Goal: Task Accomplishment & Management: Manage account settings

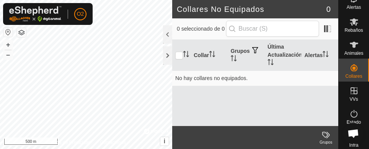
scroll to position [36, 0]
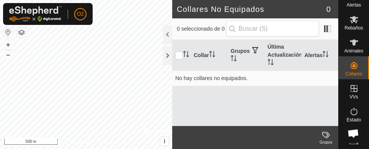
click at [351, 97] on span "VVs" at bounding box center [353, 97] width 8 height 5
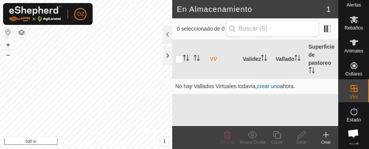
click at [325, 140] on div "Crear" at bounding box center [325, 143] width 25 height 6
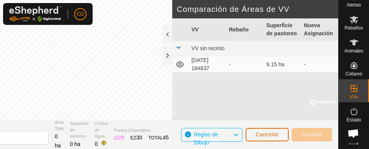
click at [267, 129] on button "Cancelar" at bounding box center [266, 134] width 43 height 13
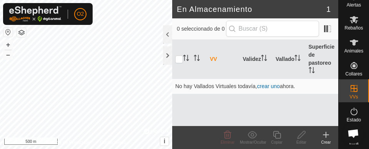
click at [354, 91] on icon at bounding box center [353, 88] width 9 height 9
click at [167, 59] on div at bounding box center [167, 55] width 9 height 18
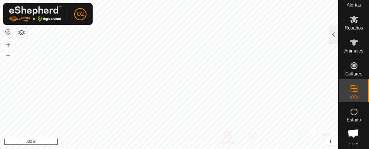
click at [353, 93] on es-virtualpaddocks-svg-icon at bounding box center [354, 89] width 14 height 12
click at [353, 89] on icon at bounding box center [353, 88] width 7 height 7
click at [353, 91] on icon at bounding box center [353, 88] width 7 height 7
click at [353, 96] on span "VVs" at bounding box center [353, 97] width 8 height 5
click at [336, 37] on div at bounding box center [333, 34] width 9 height 18
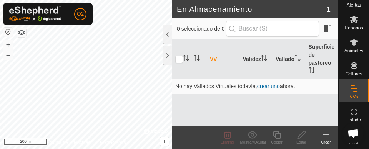
click at [324, 144] on div "Crear" at bounding box center [325, 143] width 25 height 6
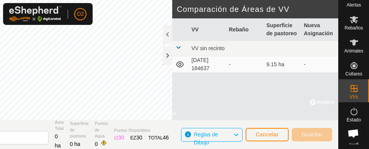
click at [212, 65] on td "2025-08-31 184637" at bounding box center [207, 64] width 38 height 17
click at [280, 66] on td "9.15 ha" at bounding box center [282, 64] width 38 height 17
click at [265, 137] on span "Cancelar" at bounding box center [266, 135] width 23 height 6
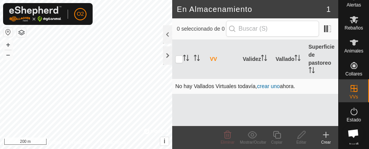
click at [271, 89] on link "crear uno" at bounding box center [268, 86] width 23 height 6
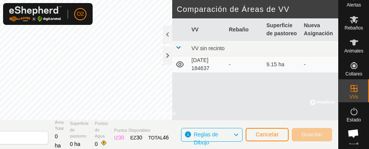
click at [207, 65] on td "2025-08-31 184637" at bounding box center [207, 64] width 38 height 17
click at [179, 68] on icon at bounding box center [179, 64] width 9 height 9
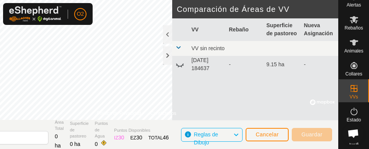
click at [182, 65] on icon at bounding box center [182, 65] width 1 height 1
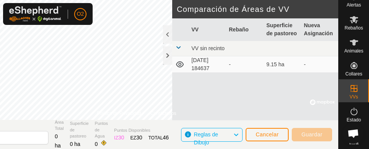
click at [306, 65] on td "-" at bounding box center [320, 64] width 38 height 17
click at [314, 134] on span "Guardar" at bounding box center [311, 135] width 21 height 6
click at [272, 133] on span "Cancelar" at bounding box center [266, 135] width 23 height 6
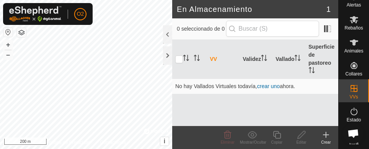
click at [328, 140] on div "Crear" at bounding box center [325, 143] width 25 height 6
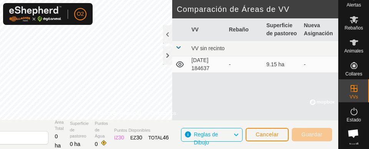
click at [311, 66] on td "-" at bounding box center [320, 64] width 38 height 17
click at [207, 65] on td "2025-08-31 184637" at bounding box center [207, 64] width 38 height 17
click at [354, 98] on span "VVs" at bounding box center [353, 97] width 8 height 5
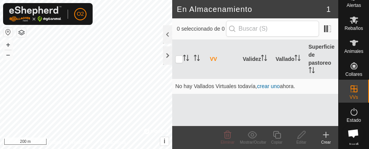
click at [326, 137] on icon at bounding box center [326, 134] width 0 height 5
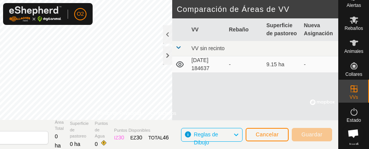
click at [222, 61] on td "2025-08-31 184637" at bounding box center [207, 64] width 38 height 17
click at [166, 30] on div at bounding box center [167, 34] width 9 height 18
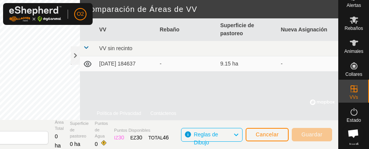
click at [232, 69] on td "9.15 ha" at bounding box center [247, 63] width 61 height 15
click at [127, 62] on td "2025-08-31 184637" at bounding box center [126, 63] width 61 height 15
click at [272, 136] on span "Cancelar" at bounding box center [266, 135] width 23 height 6
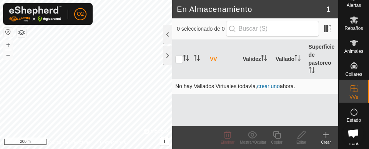
click at [272, 85] on link "crear uno" at bounding box center [268, 86] width 23 height 6
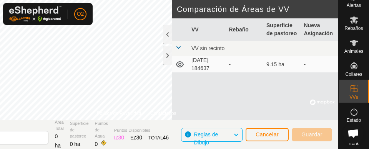
click at [205, 67] on td "2025-08-31 184637" at bounding box center [207, 64] width 38 height 17
click at [308, 67] on td "-" at bounding box center [320, 64] width 38 height 17
click at [317, 137] on span "Guardar" at bounding box center [311, 135] width 21 height 6
click at [274, 135] on span "Cancelar" at bounding box center [266, 135] width 23 height 6
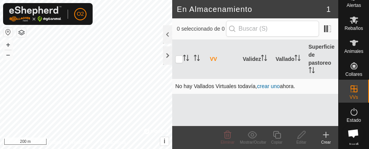
click at [249, 92] on td "No hay Vallados Virtuales todavía, crear uno ahora." at bounding box center [255, 86] width 166 height 15
click at [273, 88] on link "crear uno" at bounding box center [268, 86] width 23 height 6
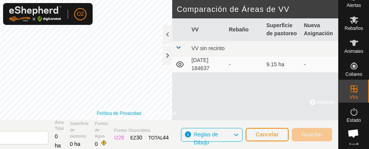
click at [121, 113] on link "Política de Privacidad" at bounding box center [119, 113] width 44 height 7
click at [111, 113] on link "Política de Privacidad" at bounding box center [119, 113] width 44 height 7
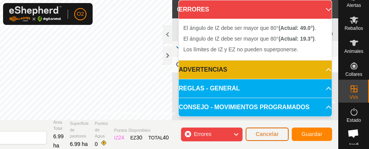
click at [272, 139] on button "Cancelar" at bounding box center [266, 134] width 43 height 13
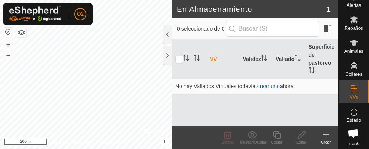
click at [328, 142] on div "Crear" at bounding box center [325, 143] width 25 height 6
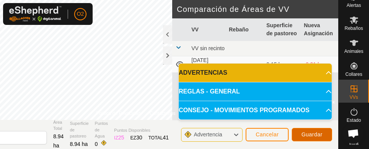
click at [316, 141] on button "Guardar" at bounding box center [311, 134] width 40 height 13
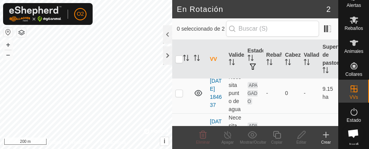
scroll to position [20, 0]
click at [178, 97] on p-checkbox at bounding box center [179, 94] width 8 height 6
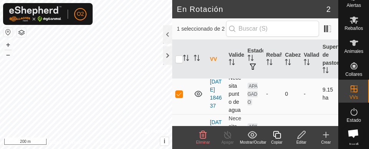
checkbox input "true"
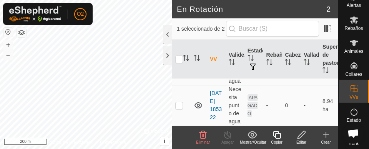
scroll to position [66, 0]
click at [200, 138] on icon at bounding box center [202, 135] width 7 height 8
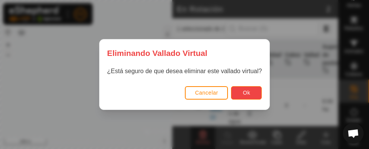
click at [243, 99] on button "Ok" at bounding box center [246, 92] width 31 height 13
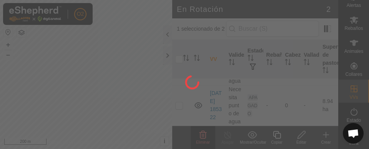
checkbox input "false"
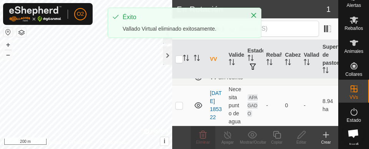
scroll to position [0, 0]
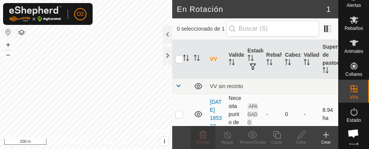
click at [174, 120] on td at bounding box center [181, 114] width 18 height 41
checkbox input "true"
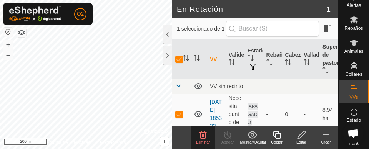
click at [226, 140] on div "Apagar" at bounding box center [227, 143] width 25 height 6
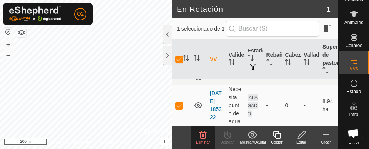
scroll to position [15, 0]
click at [352, 86] on icon at bounding box center [353, 83] width 7 height 8
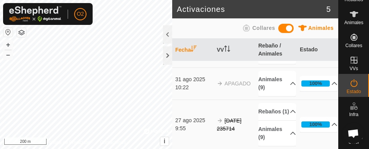
scroll to position [99, 0]
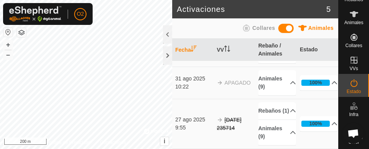
click at [354, 84] on icon at bounding box center [353, 83] width 9 height 9
click at [347, 61] on es-virtualpaddocks-svg-icon at bounding box center [354, 60] width 14 height 12
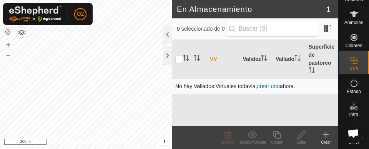
click at [274, 85] on link "crear uno" at bounding box center [268, 86] width 23 height 6
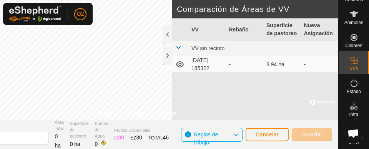
click at [208, 64] on td "[DATE] 185322" at bounding box center [207, 64] width 38 height 17
click at [272, 73] on table "VV Rebaño Superficie de pastoreo Nueva Asignación VV sin recinto 2025-08-31 185…" at bounding box center [255, 45] width 166 height 55
click at [207, 65] on td "[DATE] 185322" at bounding box center [207, 64] width 38 height 17
click at [205, 70] on td "[DATE] 185322" at bounding box center [207, 64] width 38 height 17
click at [269, 134] on span "Cancelar" at bounding box center [266, 135] width 23 height 6
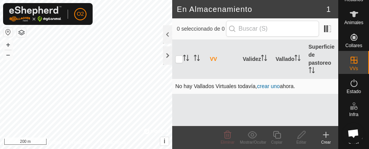
click at [272, 88] on link "crear uno" at bounding box center [268, 86] width 23 height 6
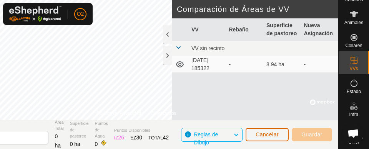
click at [273, 136] on span "Cancelar" at bounding box center [266, 135] width 23 height 6
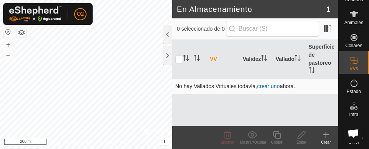
click at [273, 89] on link "crear uno" at bounding box center [268, 86] width 23 height 6
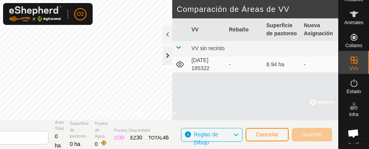
click at [164, 48] on div at bounding box center [167, 55] width 9 height 18
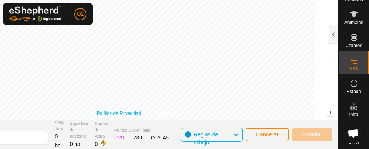
click at [131, 114] on link "Política de Privacidad" at bounding box center [119, 113] width 44 height 7
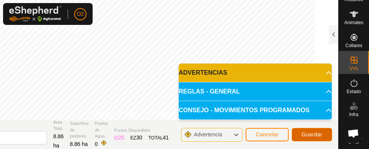
click at [316, 136] on span "Guardar" at bounding box center [311, 135] width 21 height 6
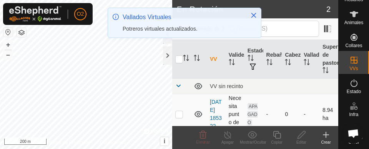
click at [180, 101] on td at bounding box center [181, 114] width 18 height 41
checkbox input "true"
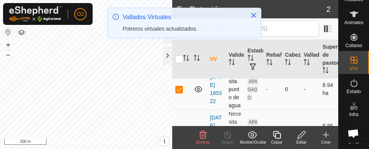
scroll to position [37, 0]
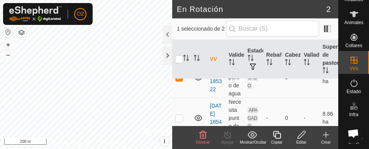
click at [350, 86] on icon at bounding box center [353, 83] width 7 height 8
click at [347, 78] on es-activation-svg-icon at bounding box center [354, 83] width 14 height 12
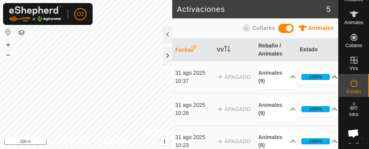
click at [328, 78] on p-accordion-header "100%" at bounding box center [319, 77] width 38 height 15
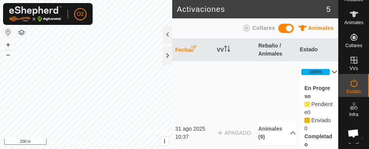
click at [354, 89] on es-activation-svg-icon at bounding box center [354, 83] width 14 height 12
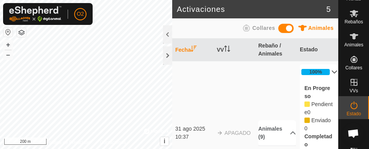
scroll to position [12, 0]
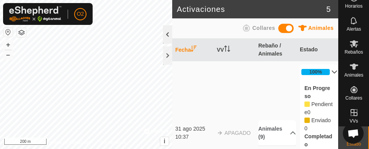
click at [164, 34] on div at bounding box center [167, 34] width 9 height 18
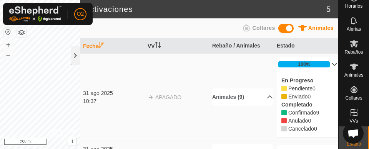
click at [326, 68] on p-accordion-header "100%" at bounding box center [307, 64] width 61 height 15
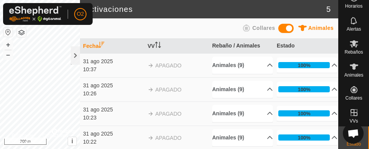
click at [154, 73] on td "APAGADO" at bounding box center [176, 65] width 65 height 24
click at [159, 65] on span "APAGADO" at bounding box center [168, 66] width 26 height 6
click at [156, 68] on span "APAGADO" at bounding box center [168, 66] width 26 height 6
click at [78, 56] on div at bounding box center [75, 55] width 9 height 18
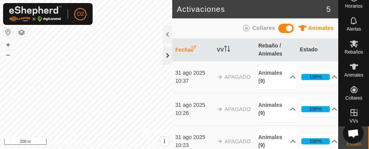
click at [169, 57] on div at bounding box center [167, 55] width 9 height 18
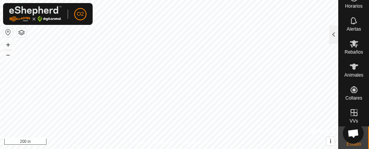
click at [351, 117] on icon at bounding box center [353, 112] width 9 height 9
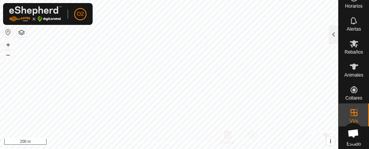
click at [350, 109] on icon at bounding box center [353, 112] width 7 height 7
click at [330, 41] on div at bounding box center [333, 34] width 9 height 18
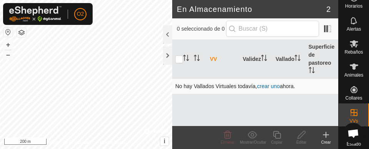
click at [268, 94] on td "No hay Vallados Virtuales todavía, crear uno ahora." at bounding box center [255, 86] width 166 height 15
click at [274, 89] on link "crear uno" at bounding box center [268, 86] width 23 height 6
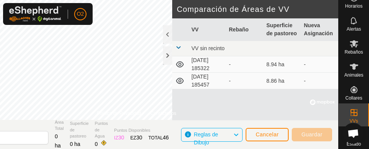
click at [197, 80] on td "[DATE] 185457" at bounding box center [207, 81] width 38 height 17
click at [276, 84] on td "8.86 ha" at bounding box center [282, 81] width 38 height 17
click at [202, 83] on td "[DATE] 185457" at bounding box center [207, 81] width 38 height 17
click at [179, 78] on icon at bounding box center [180, 81] width 8 height 6
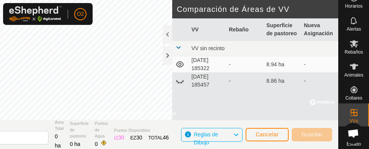
click at [181, 83] on icon at bounding box center [181, 84] width 1 height 2
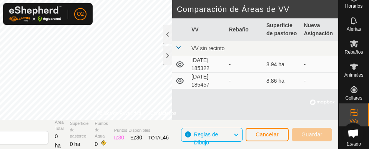
click at [279, 85] on td "8.86 ha" at bounding box center [282, 81] width 38 height 17
click at [354, 113] on icon at bounding box center [353, 112] width 9 height 9
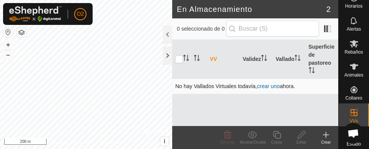
click at [273, 88] on link "crear uno" at bounding box center [268, 86] width 23 height 6
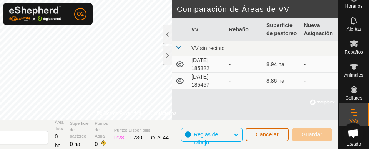
click at [271, 134] on span "Cancelar" at bounding box center [266, 135] width 23 height 6
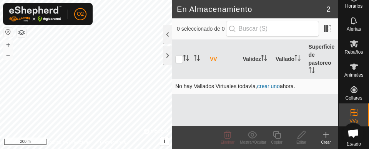
click at [271, 88] on link "crear uno" at bounding box center [268, 86] width 23 height 6
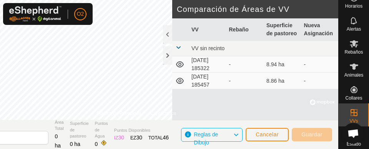
click at [209, 81] on td "[DATE] 185457" at bounding box center [207, 81] width 38 height 17
click at [271, 136] on span "Cancelar" at bounding box center [266, 135] width 23 height 6
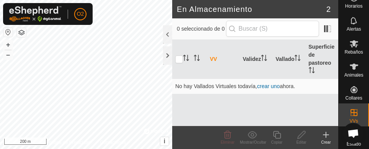
click at [355, 114] on es-virtualpaddocks-svg-icon at bounding box center [354, 113] width 14 height 12
click at [323, 121] on span "En Rotación" at bounding box center [317, 123] width 33 height 9
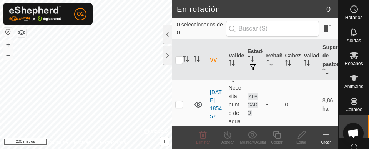
scroll to position [70, 0]
click at [180, 104] on p-checkbox at bounding box center [179, 104] width 8 height 6
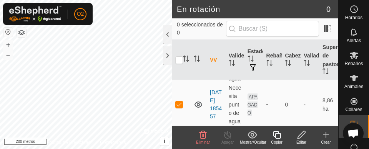
click at [204, 142] on font "Eliminar" at bounding box center [203, 143] width 14 height 4
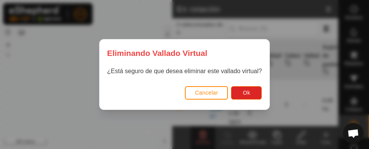
click at [272, 84] on div "Eliminando Vallado Virtual ¿Está seguro de que desea eliminar este vallado virt…" at bounding box center [184, 74] width 369 height 149
click at [249, 98] on button "Ok" at bounding box center [246, 92] width 31 height 13
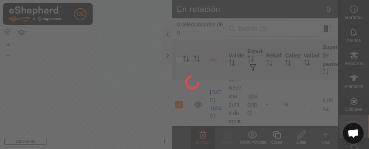
checkbox input "false"
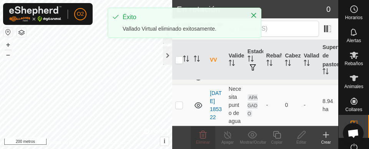
scroll to position [21, 0]
click at [177, 103] on p-checkbox at bounding box center [179, 104] width 8 height 6
checkbox input "true"
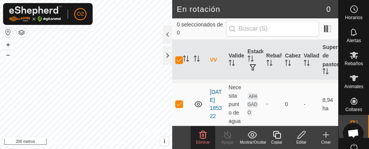
click at [209, 139] on delete-svg-icon at bounding box center [202, 135] width 25 height 9
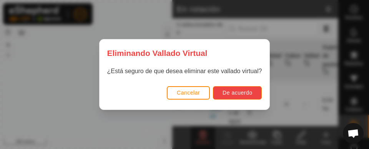
click at [247, 94] on font "De acuerdo" at bounding box center [237, 93] width 30 height 6
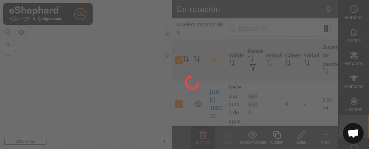
checkbox input "false"
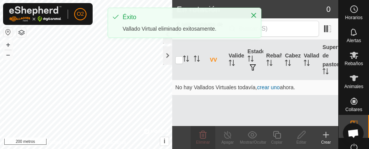
scroll to position [0, 0]
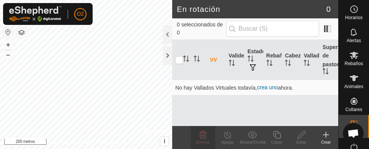
click at [280, 135] on icon at bounding box center [277, 135] width 10 height 9
click at [272, 86] on font "crea uno" at bounding box center [267, 87] width 21 height 6
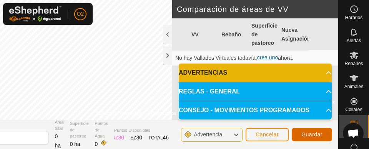
click at [318, 135] on font "Guardar" at bounding box center [311, 135] width 21 height 6
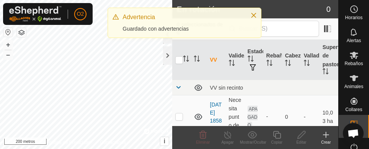
scroll to position [21, 0]
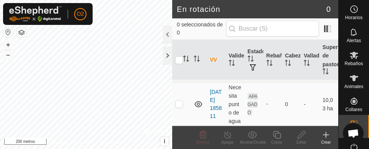
click at [201, 136] on icon at bounding box center [202, 135] width 9 height 9
click at [175, 101] on p-checkbox at bounding box center [179, 104] width 8 height 6
checkbox input "true"
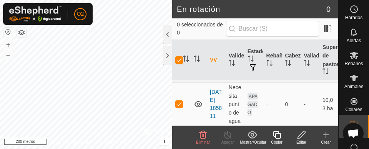
click at [278, 133] on icon at bounding box center [277, 135] width 8 height 8
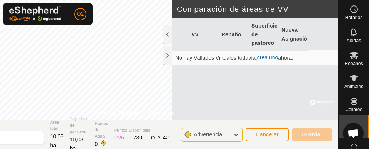
click at [315, 133] on font "Guardar" at bounding box center [311, 135] width 21 height 6
click at [308, 137] on font "Guardar" at bounding box center [311, 135] width 21 height 6
click at [272, 137] on font "Cancelar" at bounding box center [266, 135] width 23 height 6
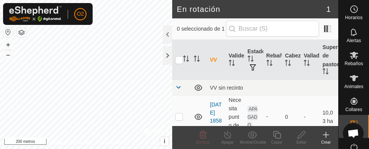
scroll to position [21, 0]
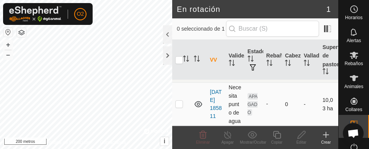
click at [182, 101] on p-checkbox at bounding box center [179, 104] width 8 height 6
checkbox input "true"
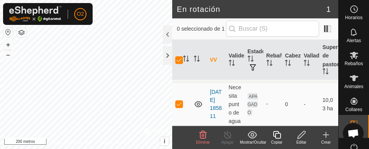
click at [305, 139] on icon at bounding box center [301, 135] width 10 height 9
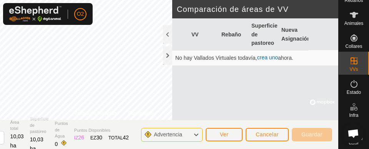
scroll to position [67, 0]
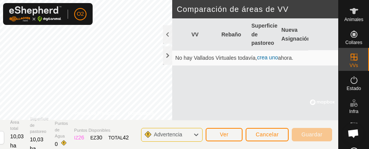
click at [352, 84] on icon at bounding box center [353, 80] width 9 height 9
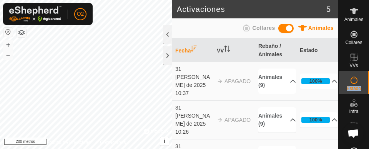
click at [350, 79] on icon at bounding box center [353, 80] width 7 height 8
click at [351, 77] on icon at bounding box center [353, 80] width 9 height 9
click at [163, 53] on div at bounding box center [167, 55] width 9 height 18
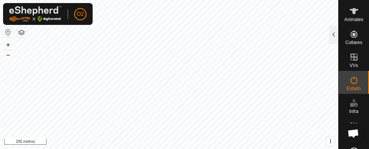
scroll to position [86, 0]
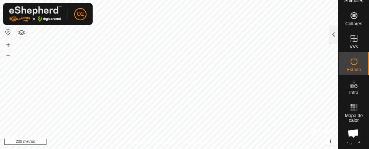
click at [354, 41] on icon at bounding box center [353, 38] width 9 height 9
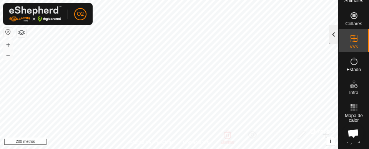
click at [330, 28] on div at bounding box center [333, 34] width 9 height 18
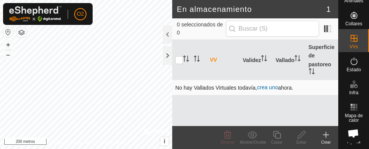
click at [268, 90] on font "crea uno" at bounding box center [267, 87] width 21 height 6
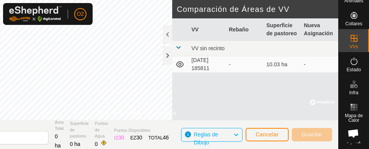
click at [229, 68] on td "-" at bounding box center [245, 64] width 38 height 17
click at [277, 63] on td "10.03 ha" at bounding box center [282, 64] width 38 height 17
click at [242, 72] on td "-" at bounding box center [245, 64] width 38 height 17
click at [251, 67] on div "-" at bounding box center [244, 65] width 31 height 8
click at [359, 32] on div "VVs" at bounding box center [353, 40] width 30 height 23
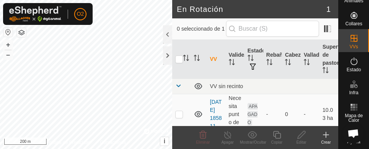
scroll to position [17, 0]
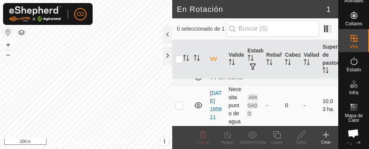
click at [181, 103] on p-checkbox at bounding box center [179, 106] width 8 height 6
checkbox input "true"
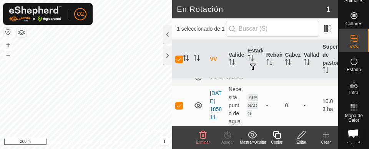
click at [327, 139] on icon at bounding box center [325, 135] width 9 height 9
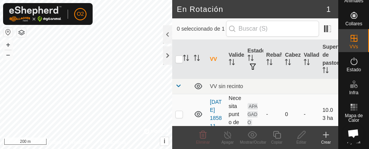
click at [186, 116] on td at bounding box center [181, 114] width 18 height 41
checkbox input "true"
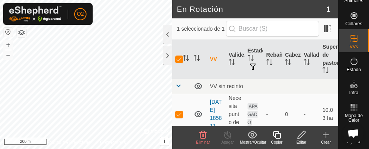
click at [199, 138] on icon at bounding box center [202, 135] width 9 height 9
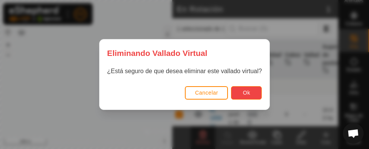
click at [247, 99] on button "Ok" at bounding box center [246, 92] width 31 height 13
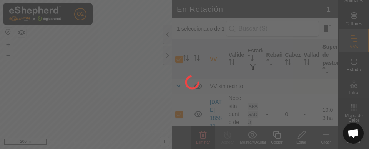
checkbox input "false"
